Goal: Task Accomplishment & Management: Manage account settings

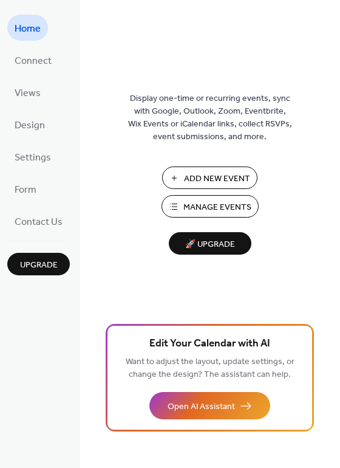
click at [210, 201] on span "Manage Events" at bounding box center [217, 207] width 68 height 13
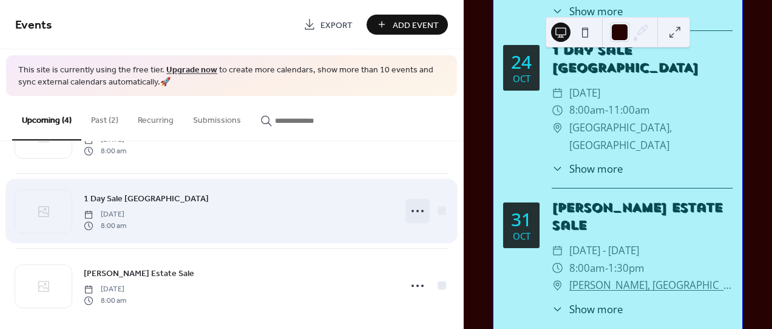
scroll to position [146, 0]
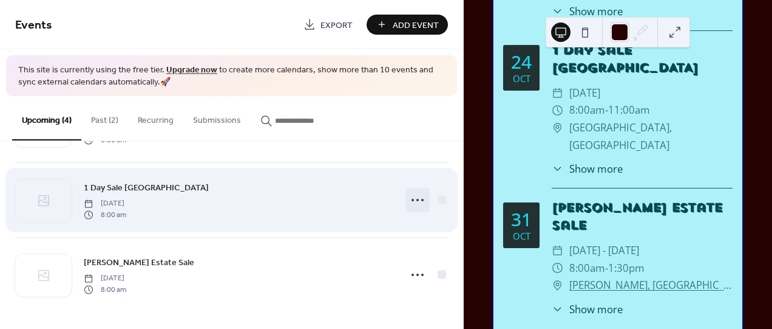
click at [416, 199] on icon at bounding box center [417, 199] width 19 height 19
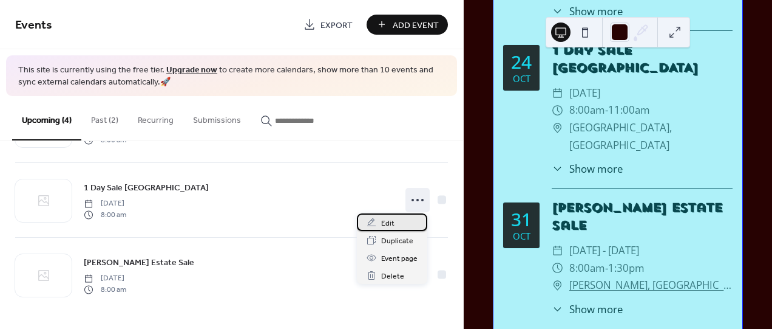
click at [390, 217] on span "Edit" at bounding box center [387, 223] width 13 height 13
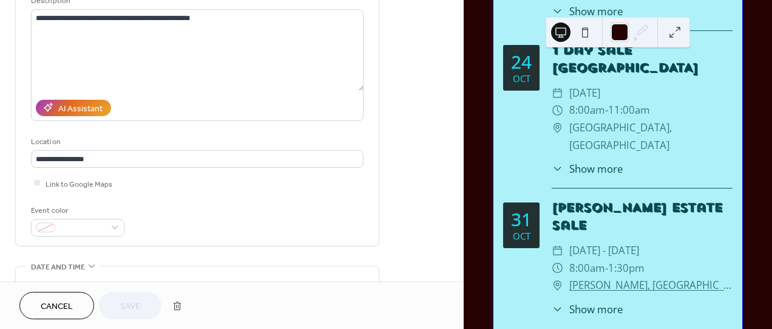
scroll to position [202, 0]
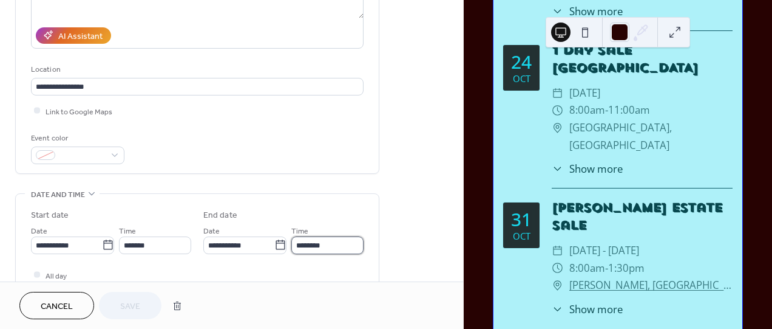
click at [296, 244] on input "********" at bounding box center [327, 245] width 72 height 18
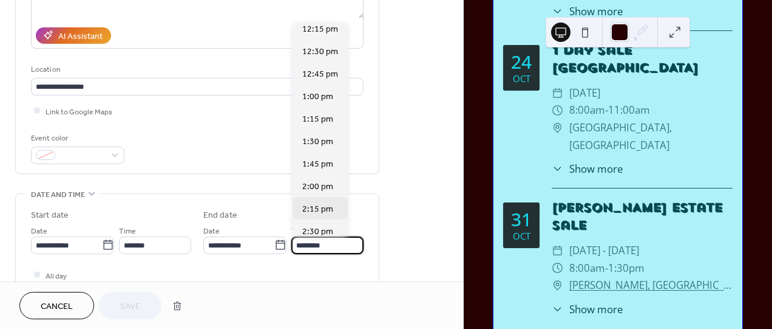
scroll to position [381, 0]
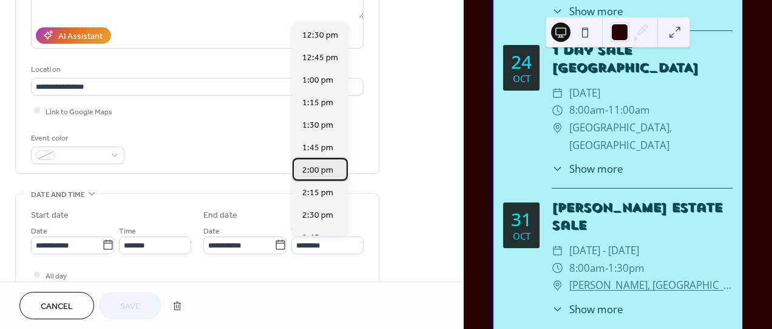
click at [315, 167] on span "2:00 pm" at bounding box center [317, 170] width 31 height 13
type input "*******"
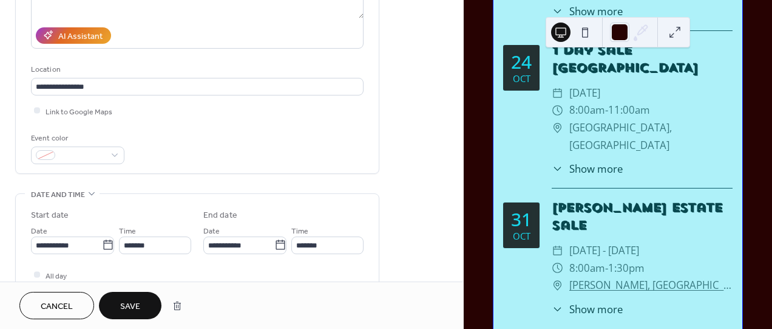
click at [124, 305] on span "Save" at bounding box center [130, 306] width 20 height 13
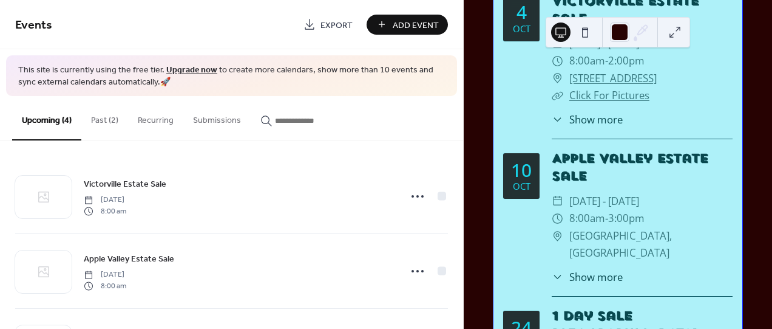
scroll to position [278, 0]
